Goal: Task Accomplishment & Management: Use online tool/utility

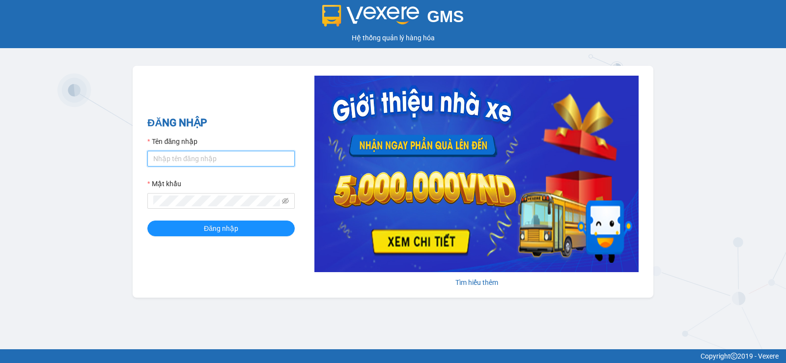
click at [167, 155] on input "Tên đăng nhập" at bounding box center [220, 159] width 147 height 16
type input "[PERSON_NAME].thaochau"
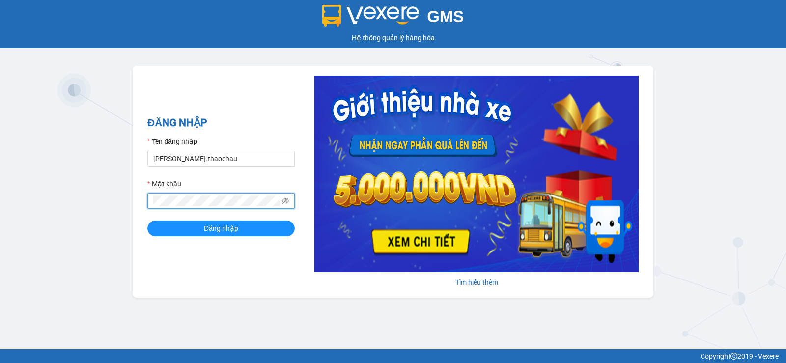
click at [147, 221] on button "Đăng nhập" at bounding box center [220, 229] width 147 height 16
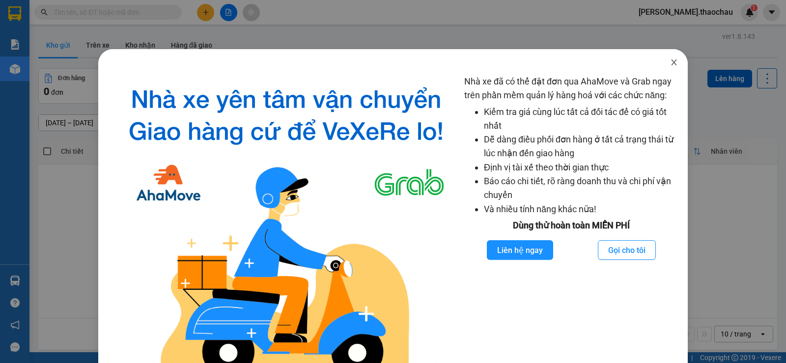
click at [670, 60] on icon "close" at bounding box center [674, 62] width 8 height 8
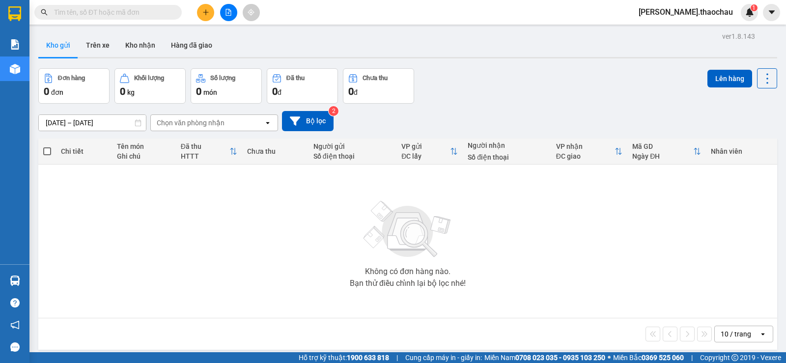
click at [144, 11] on input "text" at bounding box center [112, 12] width 116 height 11
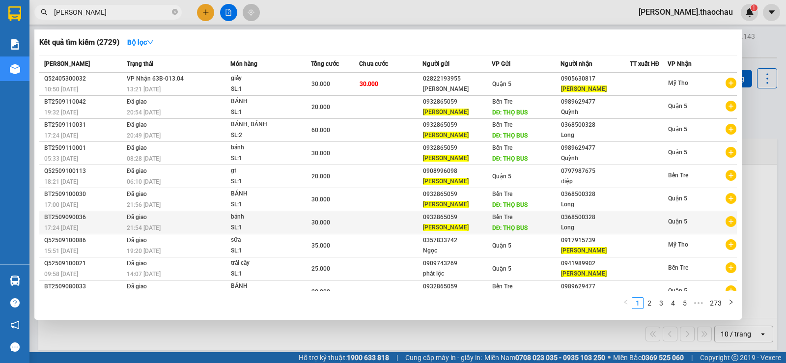
type input "[PERSON_NAME]"
click at [572, 219] on div "0368500328" at bounding box center [595, 217] width 68 height 10
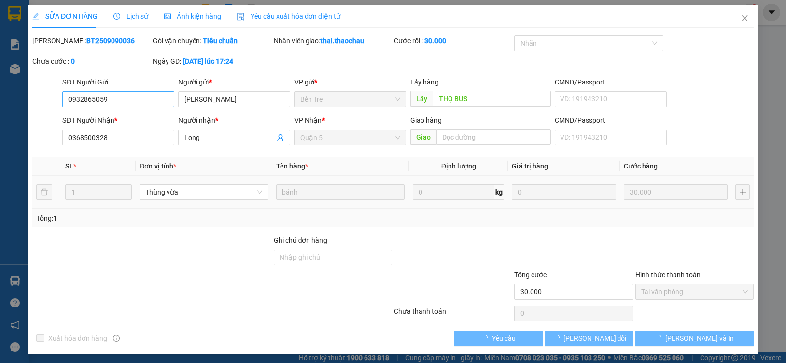
type input "0932865059"
type input "THỌ BUS"
type input "0368500328"
type input "30.000"
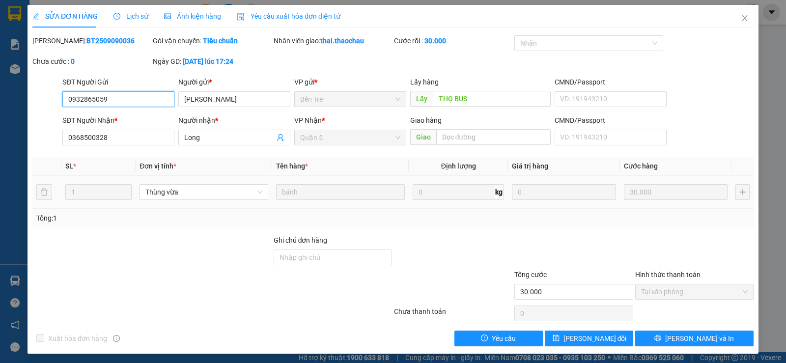
drag, startPoint x: 67, startPoint y: 97, endPoint x: 114, endPoint y: 102, distance: 46.9
click at [113, 103] on input "0932865059" at bounding box center [118, 99] width 112 height 16
click at [736, 14] on span "Close" at bounding box center [745, 19] width 28 height 28
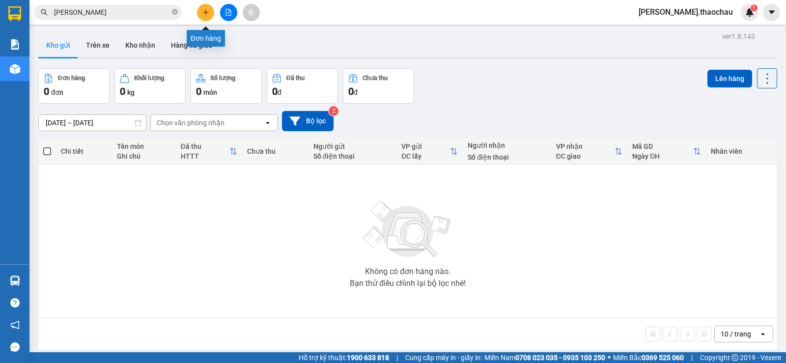
click at [207, 11] on icon "plus" at bounding box center [205, 12] width 7 height 7
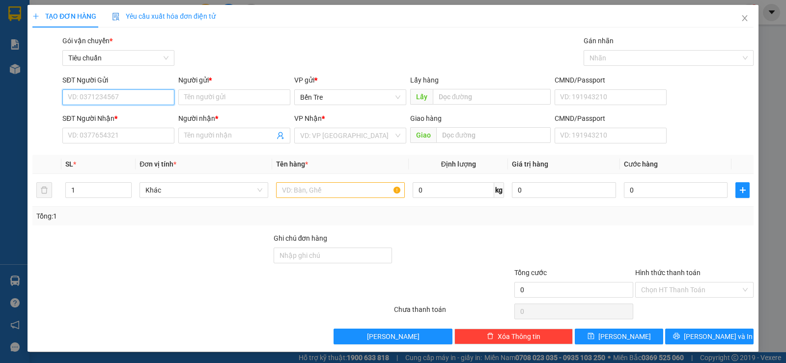
paste input "0932865059"
type input "0932865059"
click at [98, 114] on div "0932865059 - [PERSON_NAME]" at bounding box center [117, 117] width 99 height 11
type input "[PERSON_NAME]"
type input "THỌ BUS"
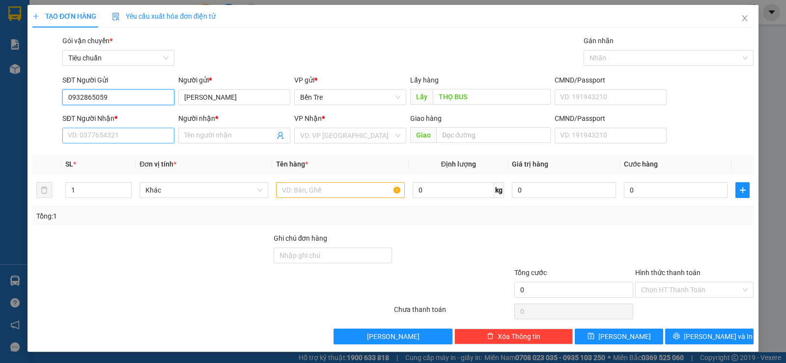
type input "0932865059"
click at [84, 133] on input "SĐT Người Nhận *" at bounding box center [118, 136] width 112 height 16
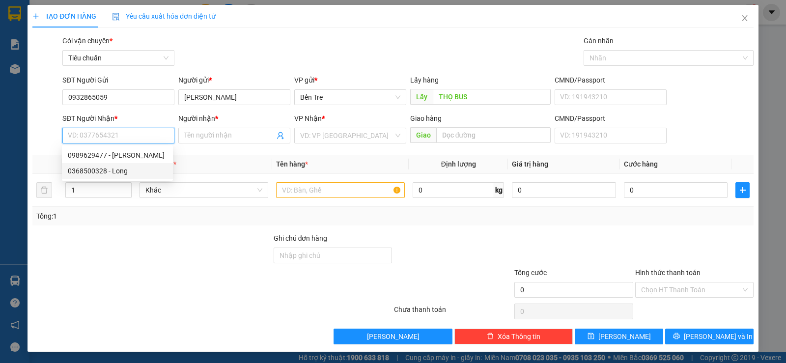
click at [86, 169] on div "0368500328 - Long" at bounding box center [117, 171] width 99 height 11
type input "0368500328"
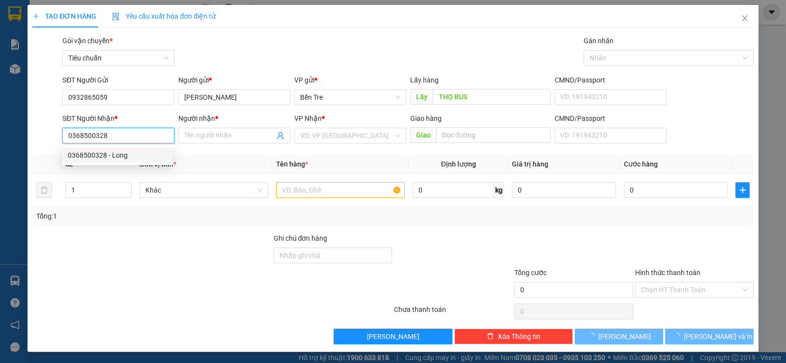
type input "Long"
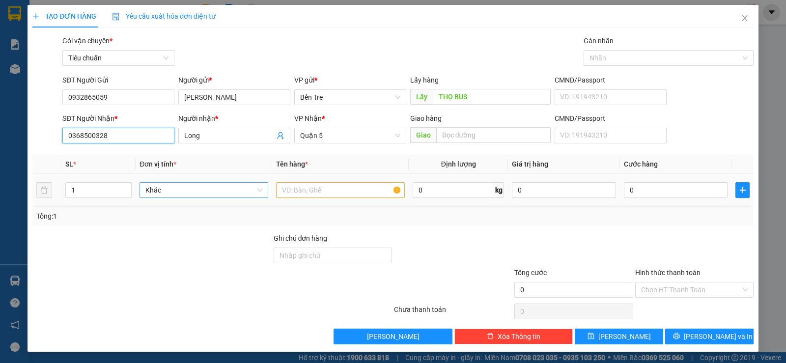
click at [158, 186] on span "Khác" at bounding box center [203, 190] width 117 height 15
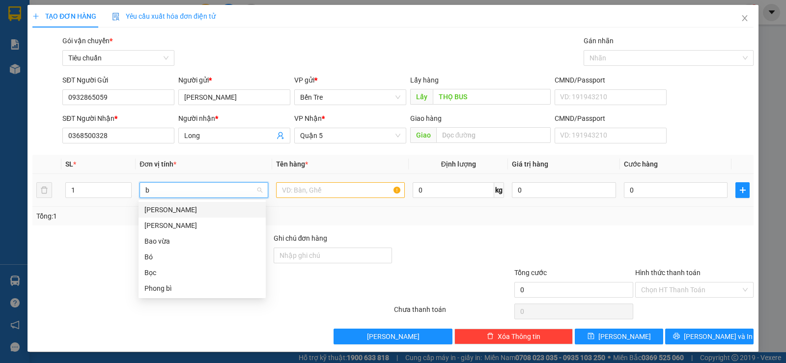
type input "ba"
click at [157, 224] on div "[PERSON_NAME]" at bounding box center [201, 225] width 115 height 11
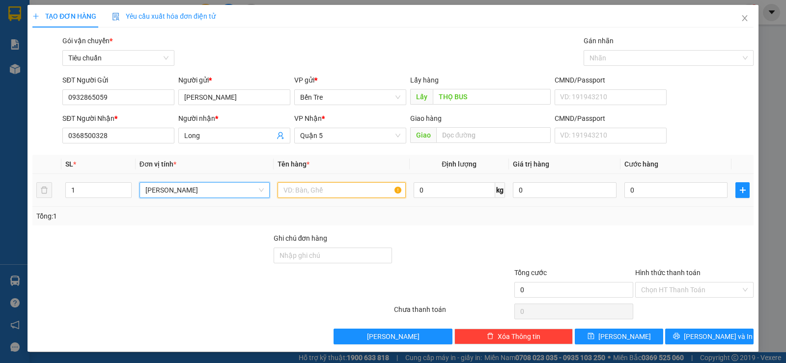
click at [311, 191] on input "text" at bounding box center [342, 190] width 128 height 16
type input "bánh"
click at [649, 190] on input "0" at bounding box center [677, 190] width 104 height 16
type input "3"
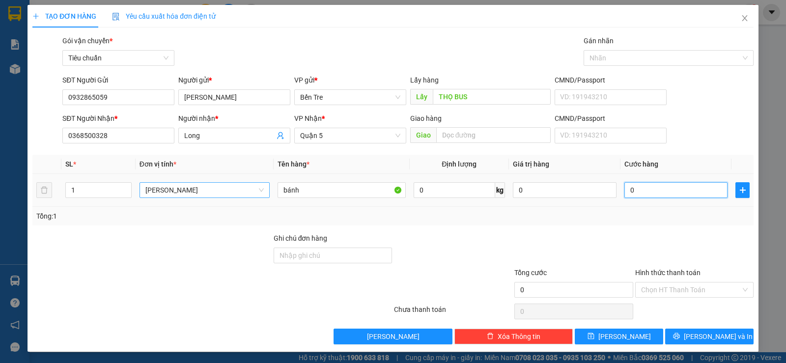
type input "3"
type input "30"
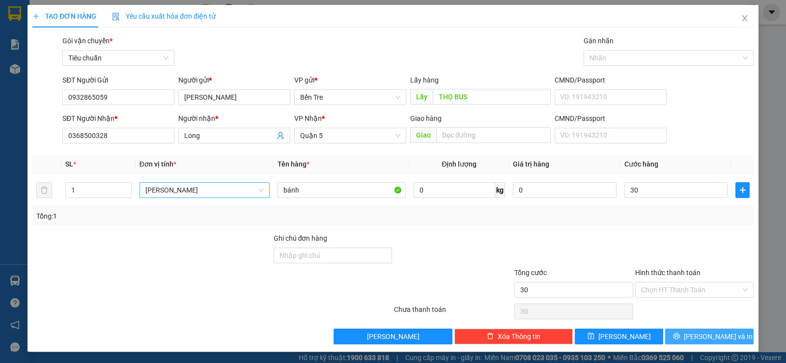
type input "30.000"
click at [695, 339] on span "[PERSON_NAME] và In" at bounding box center [718, 336] width 69 height 11
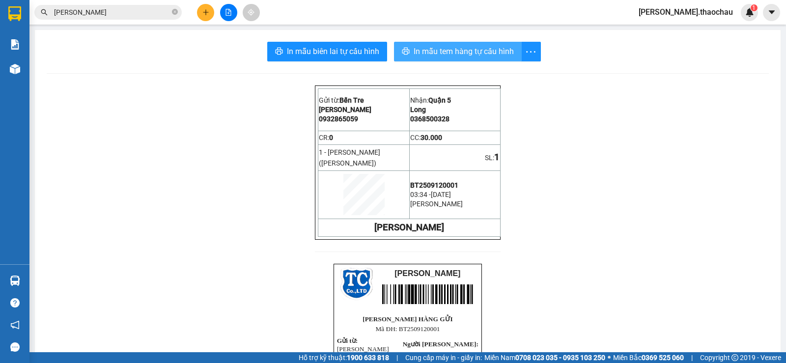
click at [485, 48] on span "In mẫu tem hàng tự cấu hình" at bounding box center [464, 51] width 100 height 12
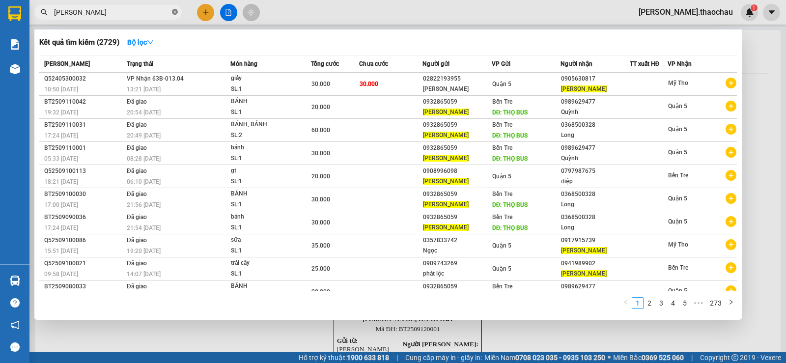
click at [174, 10] on icon "close-circle" at bounding box center [175, 12] width 6 height 6
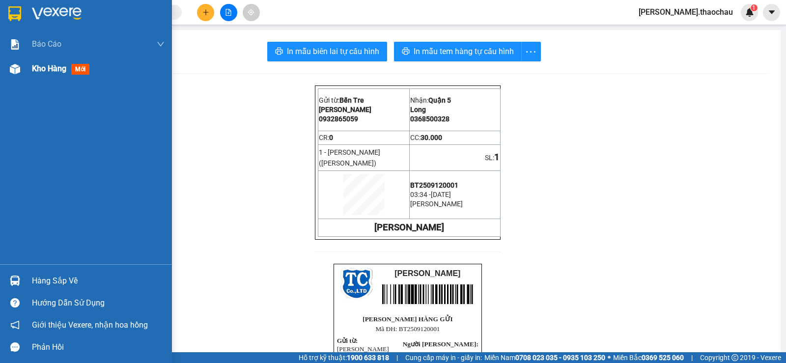
click at [39, 64] on span "Kho hàng" at bounding box center [49, 68] width 34 height 9
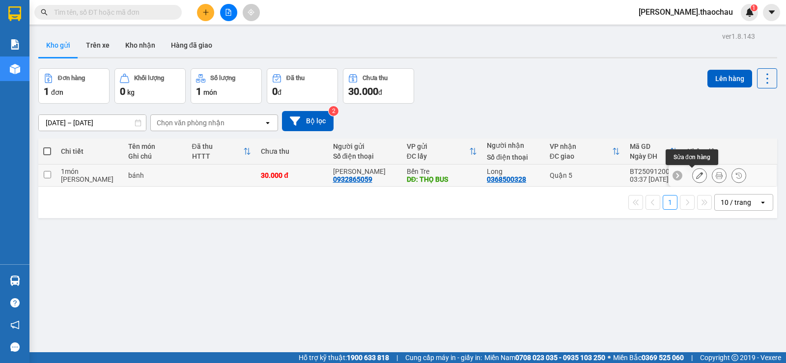
click at [696, 176] on icon at bounding box center [699, 175] width 7 height 7
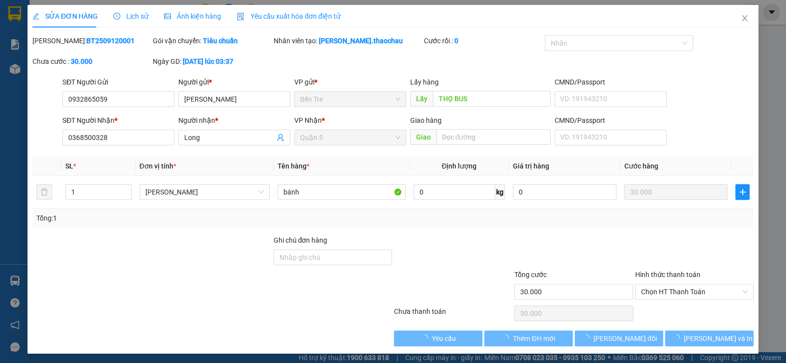
type input "0932865059"
type input "THỌ BUS"
type input "0368500328"
type input "30.000"
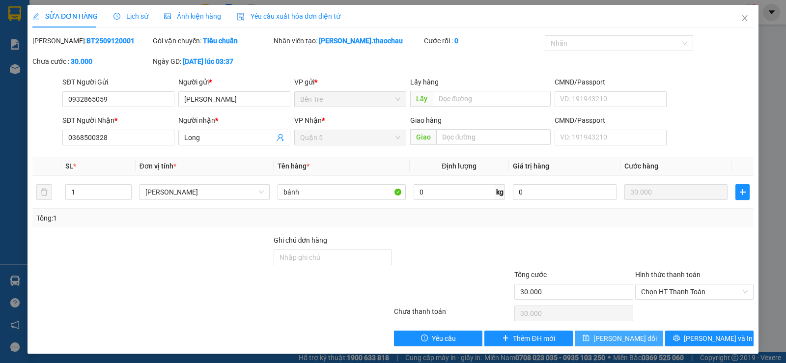
click at [618, 335] on span "[PERSON_NAME] đổi" at bounding box center [625, 338] width 63 height 11
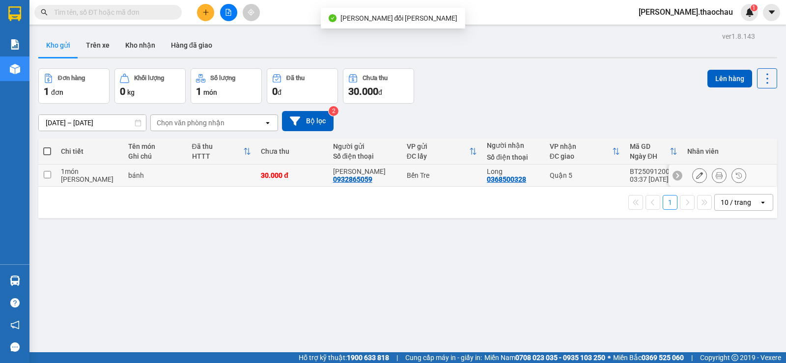
click at [50, 175] on input "checkbox" at bounding box center [47, 174] width 7 height 7
checkbox input "true"
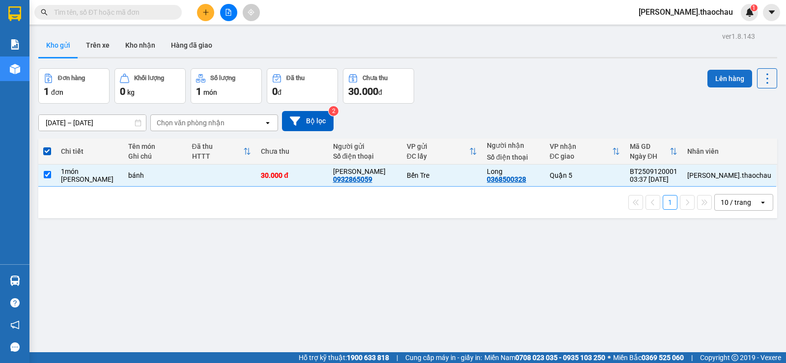
click at [716, 78] on button "Lên hàng" at bounding box center [730, 79] width 45 height 18
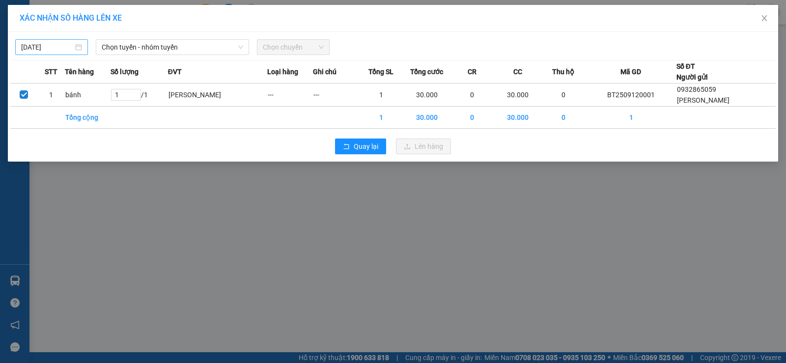
click at [80, 47] on div "[DATE]" at bounding box center [51, 47] width 61 height 11
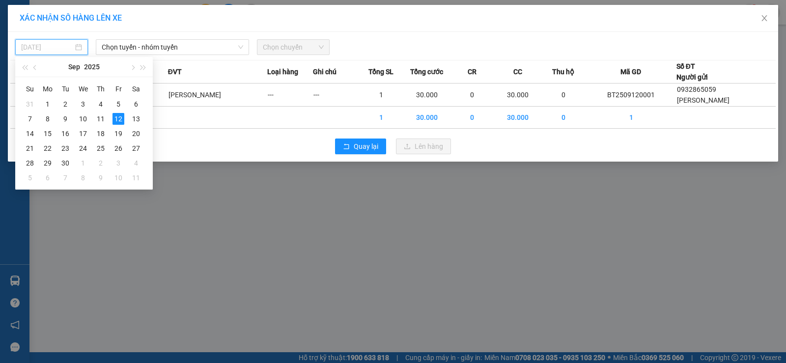
type input "[DATE]"
click at [116, 117] on div "12" at bounding box center [119, 119] width 12 height 12
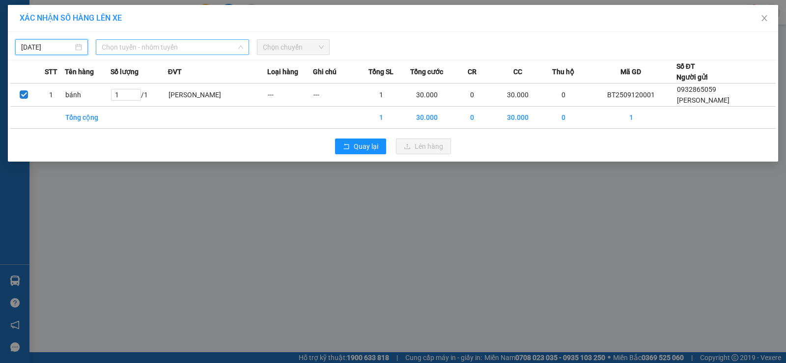
click at [164, 47] on span "Chọn tuyến - nhóm tuyến" at bounding box center [173, 47] width 142 height 15
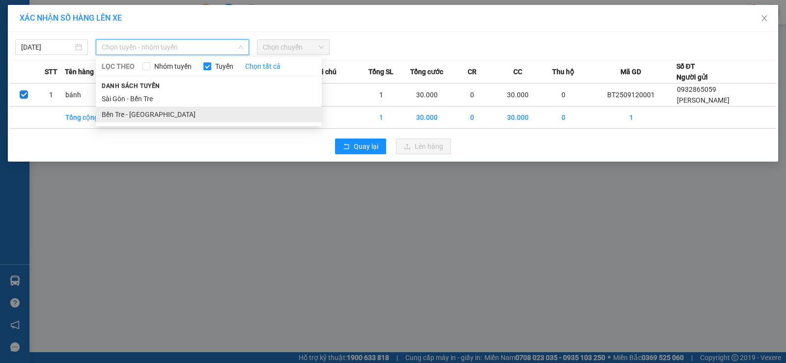
click at [144, 113] on li "Bến Tre - [GEOGRAPHIC_DATA]" at bounding box center [209, 115] width 226 height 16
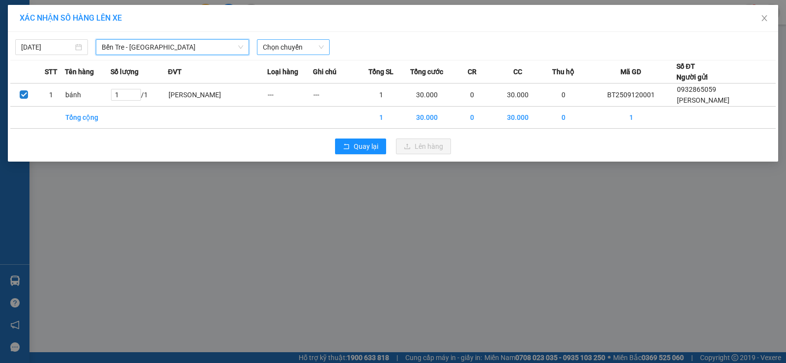
click at [289, 45] on span "Chọn chuyến" at bounding box center [293, 47] width 61 height 15
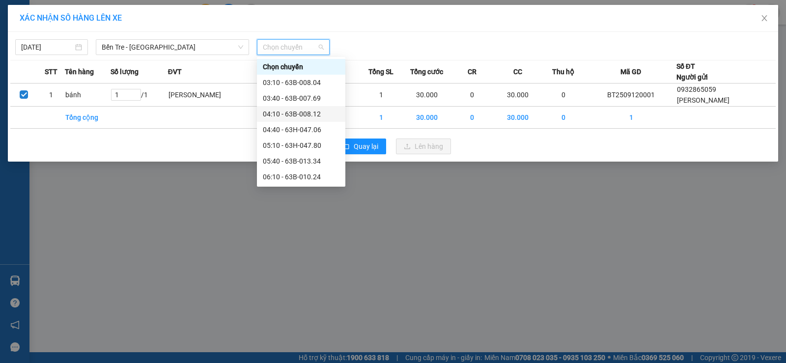
click at [306, 114] on div "04:10 - 63B-008.12" at bounding box center [301, 114] width 77 height 11
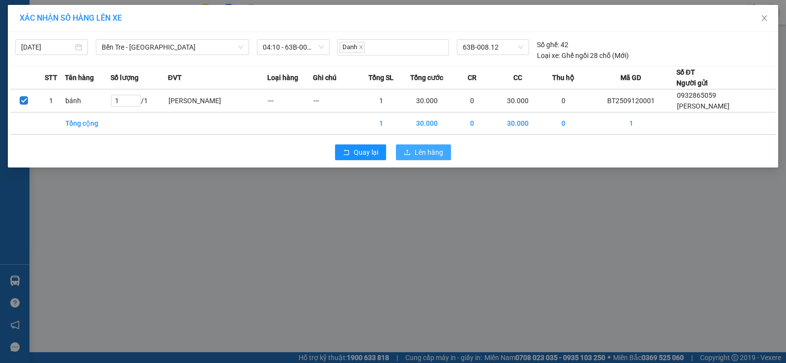
click at [420, 154] on span "Lên hàng" at bounding box center [429, 152] width 29 height 11
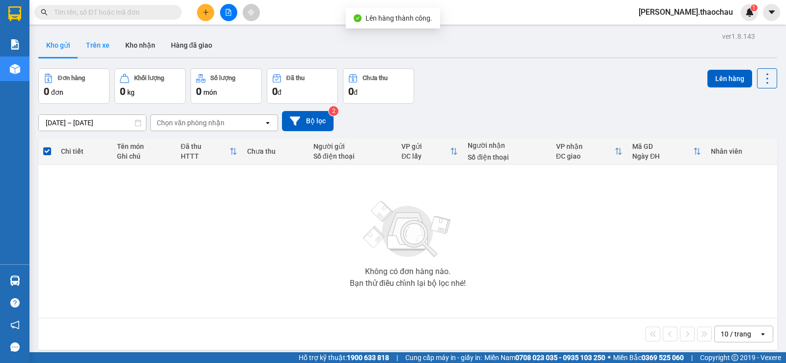
click at [101, 44] on button "Trên xe" at bounding box center [97, 45] width 39 height 24
